Goal: Information Seeking & Learning: Learn about a topic

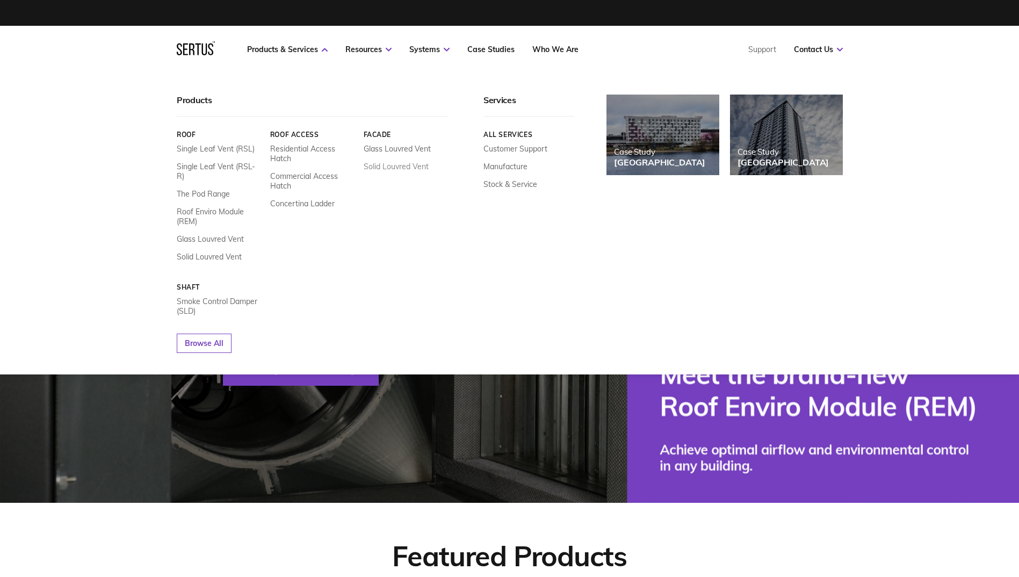
click at [390, 167] on link "Solid Louvred Vent" at bounding box center [395, 167] width 65 height 10
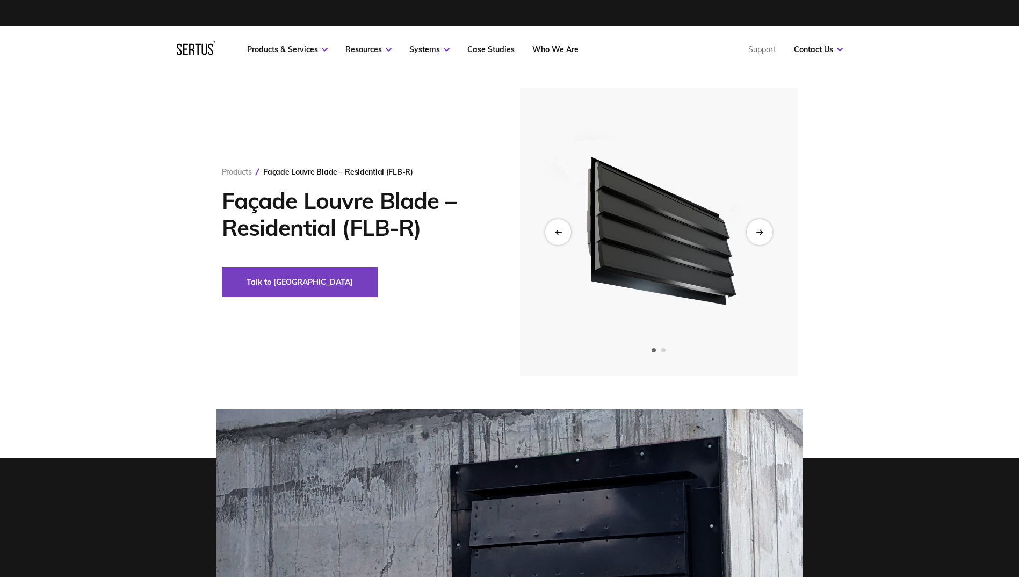
click at [678, 207] on img at bounding box center [658, 231] width 264 height 287
click at [757, 230] on icon "Next slide" at bounding box center [759, 232] width 7 height 6
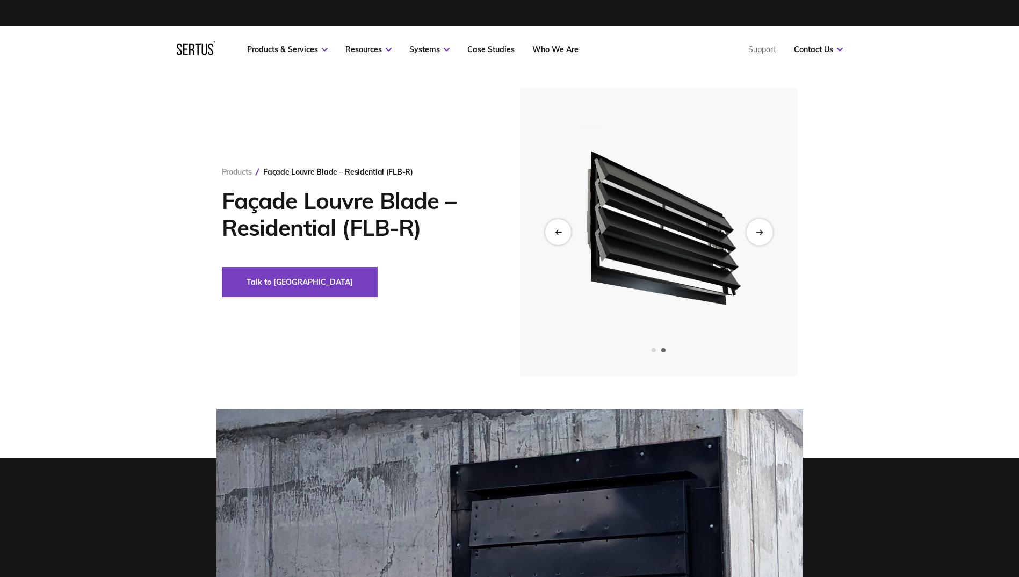
click at [757, 231] on icon "Next slide" at bounding box center [759, 232] width 7 height 6
click at [550, 233] on div "Previous slide" at bounding box center [558, 232] width 26 height 26
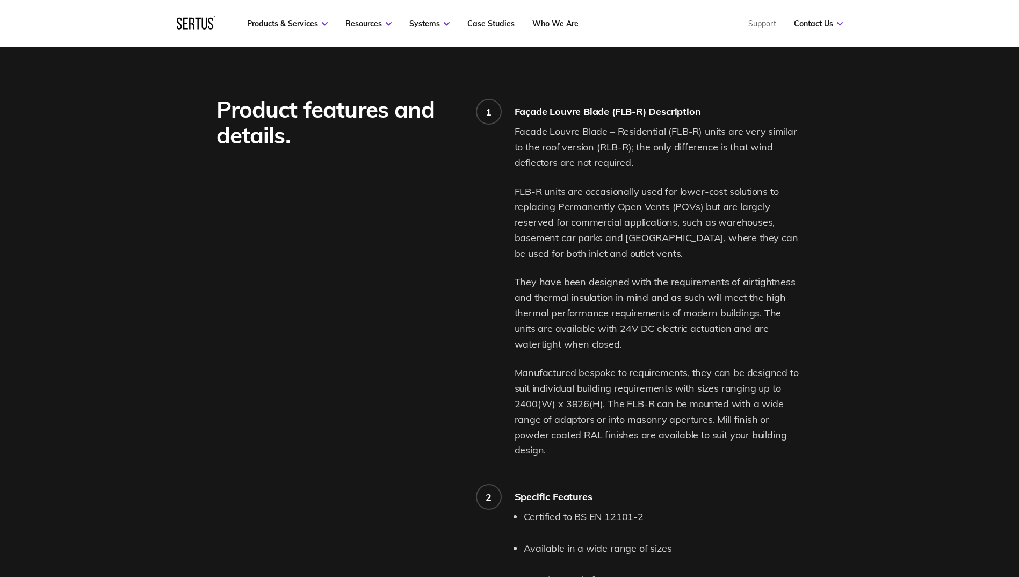
scroll to position [806, 0]
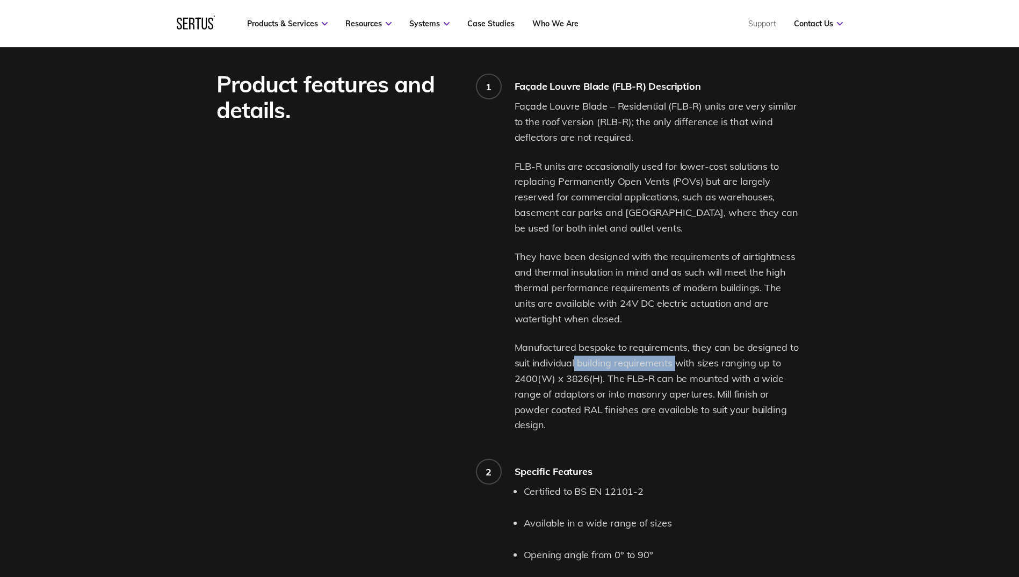
drag, startPoint x: 579, startPoint y: 358, endPoint x: 678, endPoint y: 366, distance: 100.2
click at [678, 366] on p "Manufactured bespoke to requirements, they can be designed to suit individual b…" at bounding box center [659, 386] width 288 height 93
drag, startPoint x: 678, startPoint y: 366, endPoint x: 746, endPoint y: 411, distance: 81.2
click at [746, 411] on p "Manufactured bespoke to requirements, they can be designed to suit individual b…" at bounding box center [659, 386] width 288 height 93
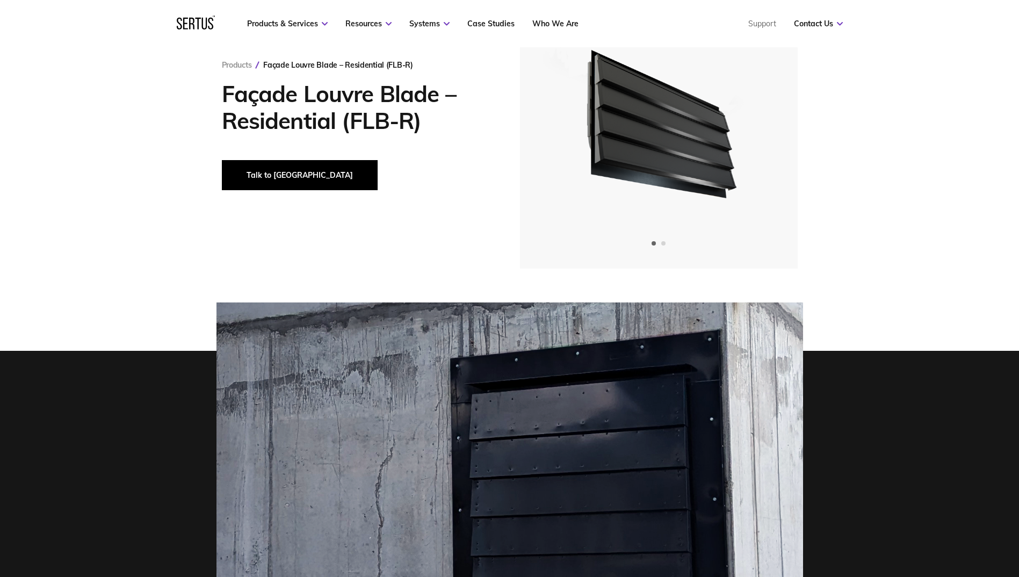
scroll to position [107, 0]
click at [266, 183] on button "Talk to [GEOGRAPHIC_DATA]" at bounding box center [300, 175] width 156 height 30
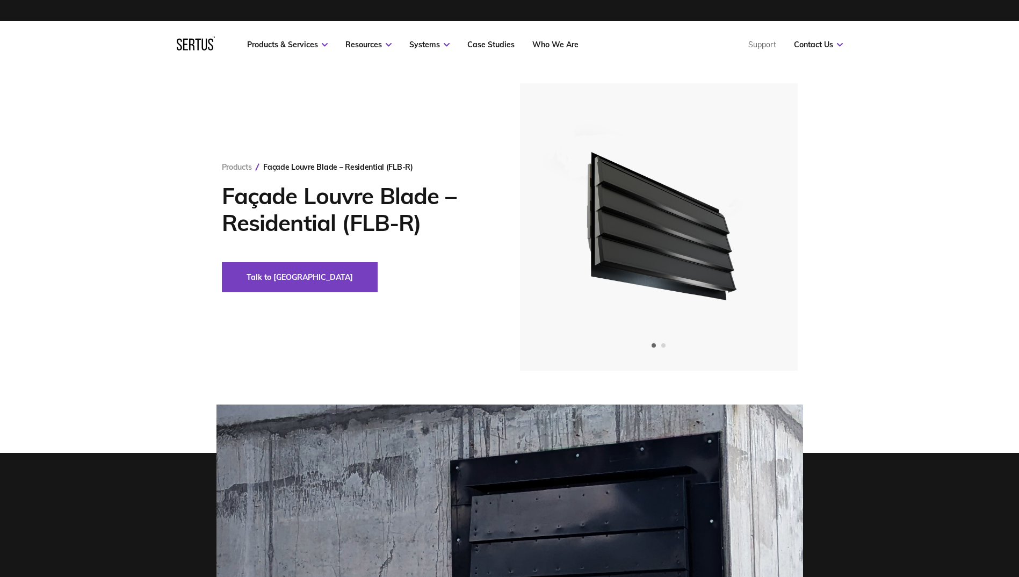
scroll to position [0, 0]
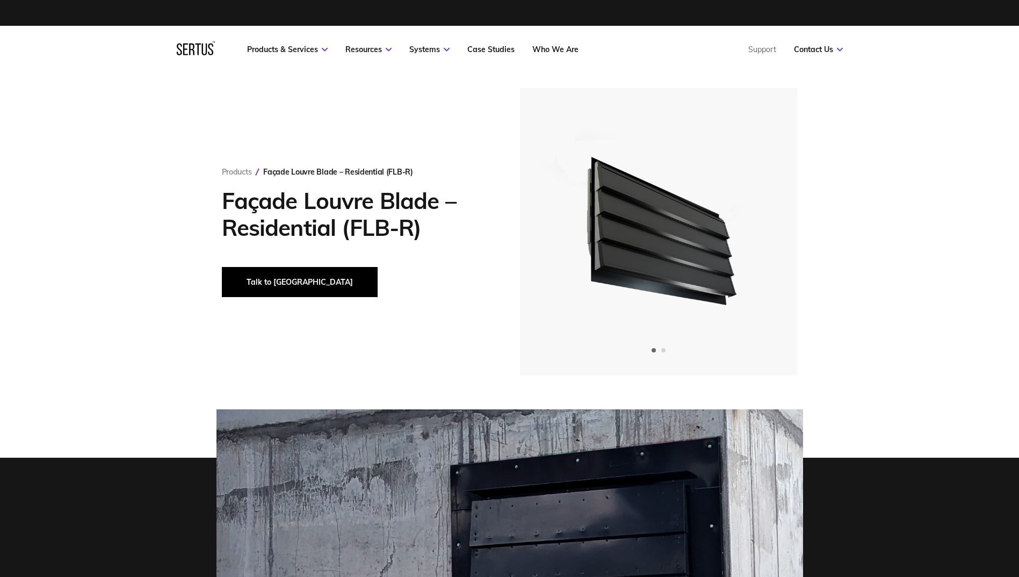
click at [250, 279] on button "Talk to [GEOGRAPHIC_DATA]" at bounding box center [300, 282] width 156 height 30
drag, startPoint x: 266, startPoint y: 285, endPoint x: 209, endPoint y: 284, distance: 57.0
click at [161, 292] on div "Products Façade Louvre Blade – Residential (FLB-R) Façade Louvre Blade – Reside…" at bounding box center [509, 231] width 1019 height 287
click at [254, 277] on button "Talk to [GEOGRAPHIC_DATA]" at bounding box center [300, 282] width 156 height 30
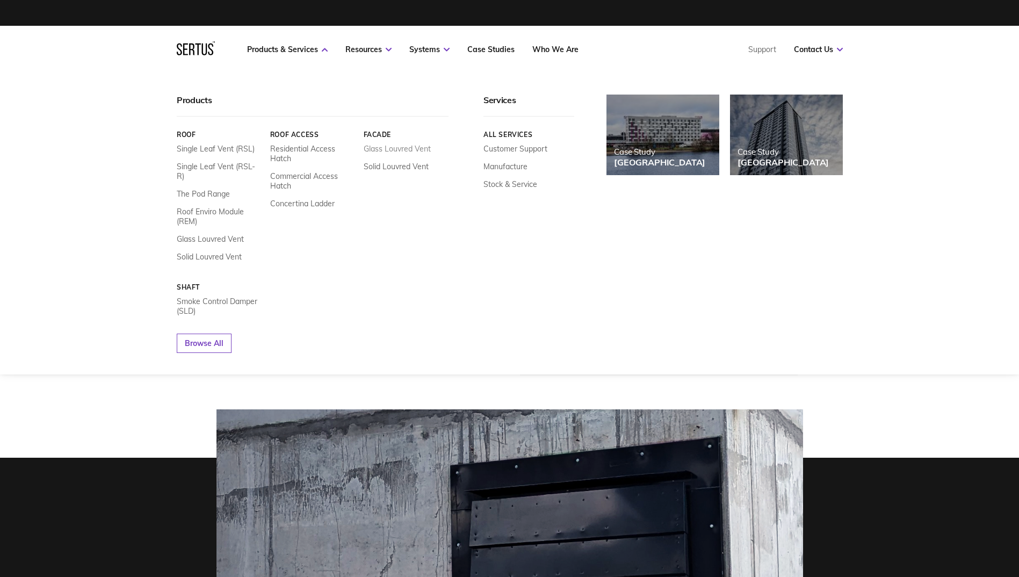
click at [389, 148] on link "Glass Louvred Vent" at bounding box center [396, 149] width 67 height 10
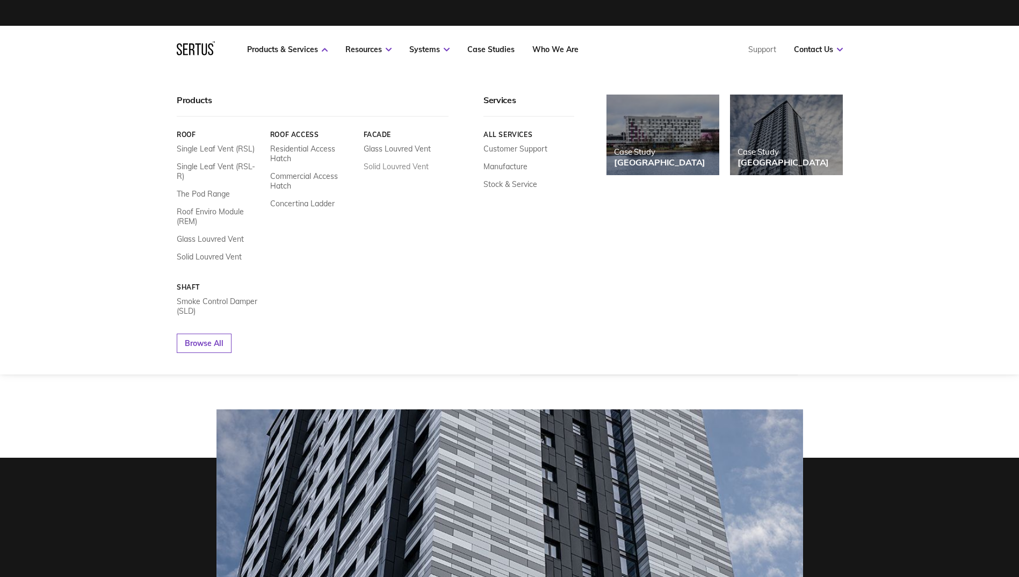
click at [387, 167] on link "Solid Louvred Vent" at bounding box center [395, 167] width 65 height 10
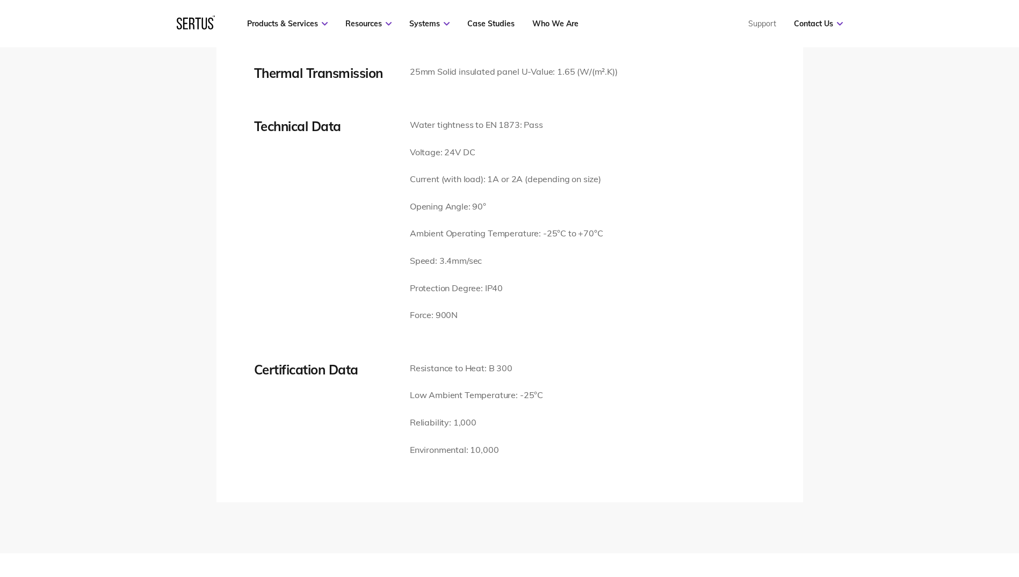
scroll to position [1558, 0]
